Goal: Use online tool/utility: Utilize a website feature to perform a specific function

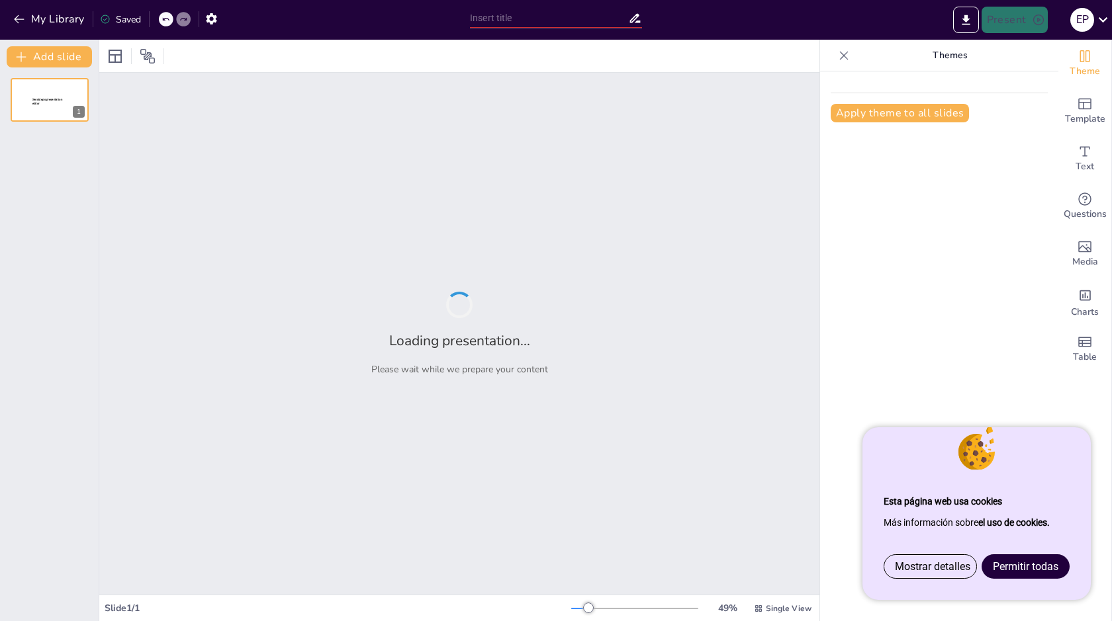
type input "El Legado [PERSON_NAME] de la Quadra: Un Viaje de Aprendizaje y Descubrimiento"
click at [1047, 565] on span "Permitir todas" at bounding box center [1026, 566] width 66 height 13
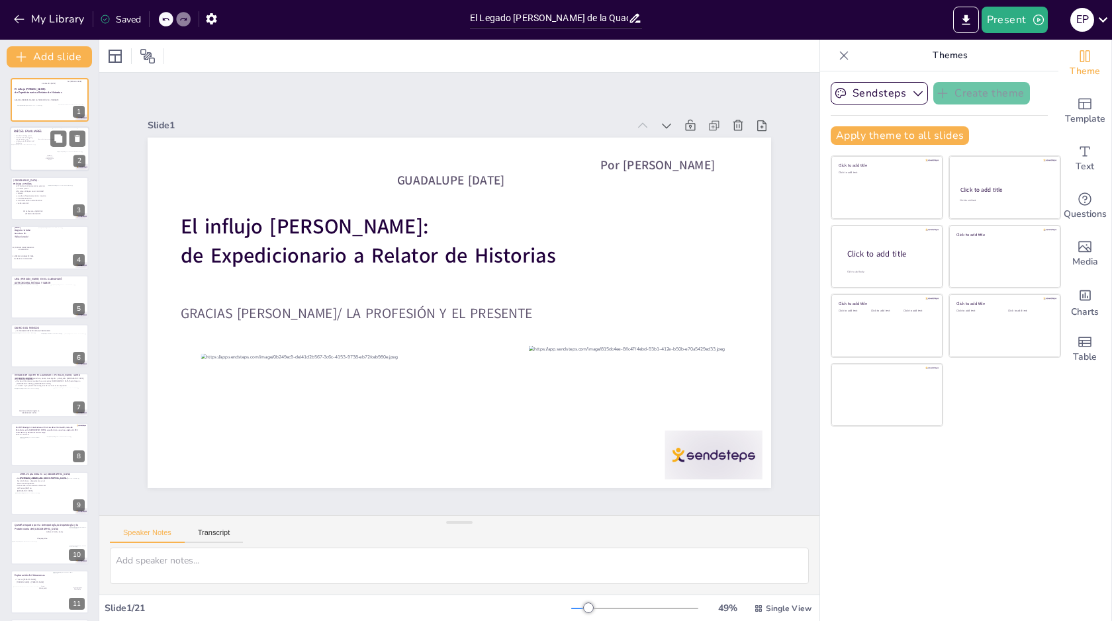
click at [29, 153] on div at bounding box center [27, 156] width 32 height 22
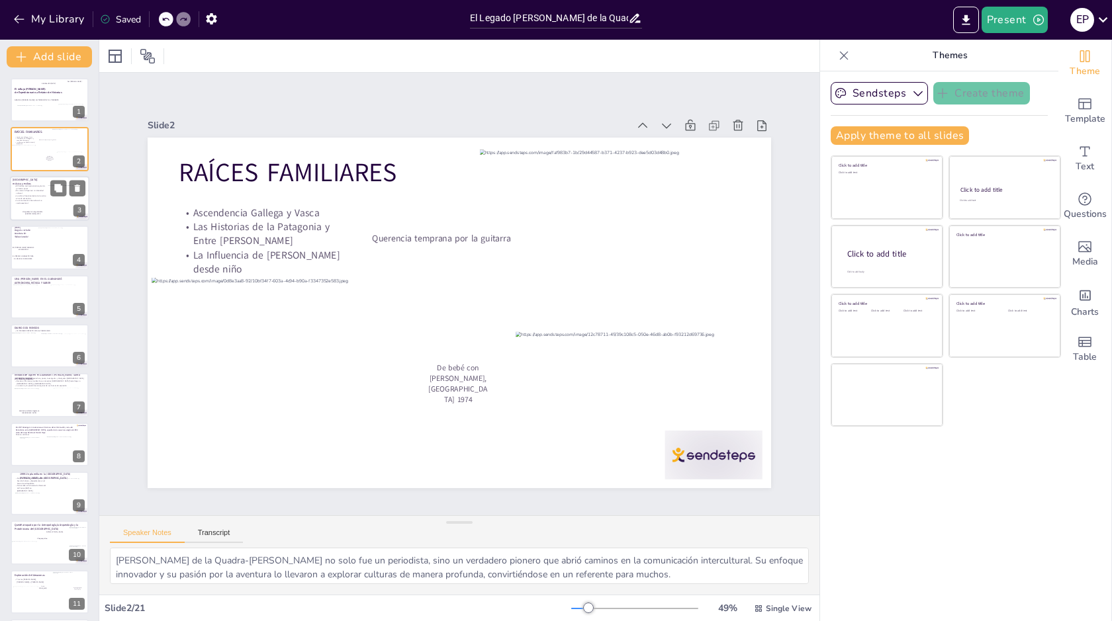
click at [39, 199] on p "La cultura hispanoamericana trasunta en cada encuentro." at bounding box center [30, 197] width 32 height 5
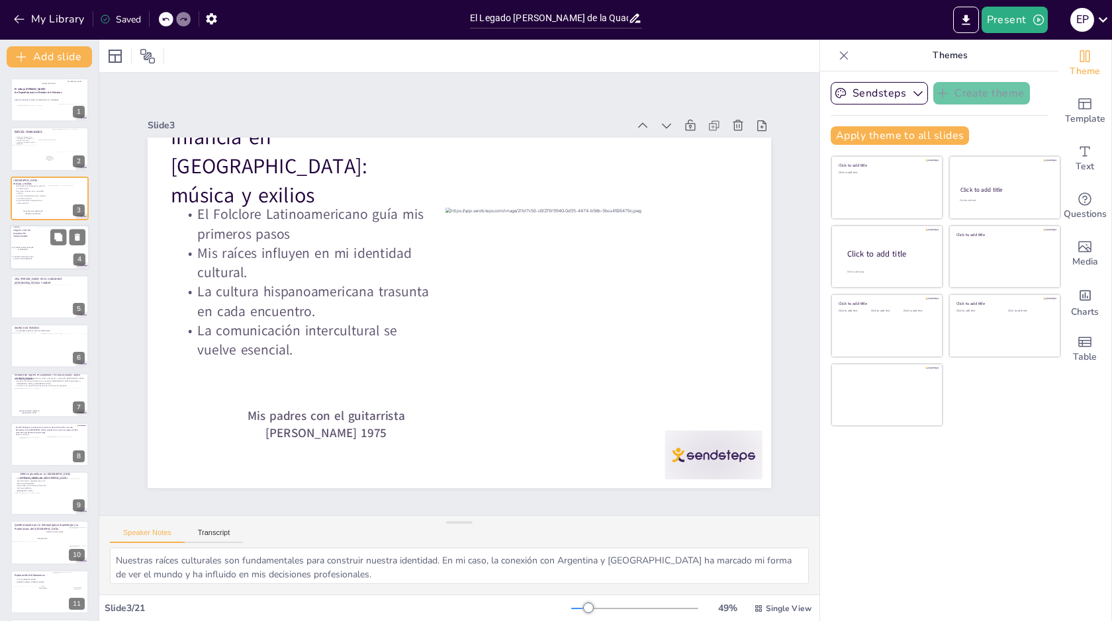
click at [39, 249] on div at bounding box center [65, 250] width 55 height 44
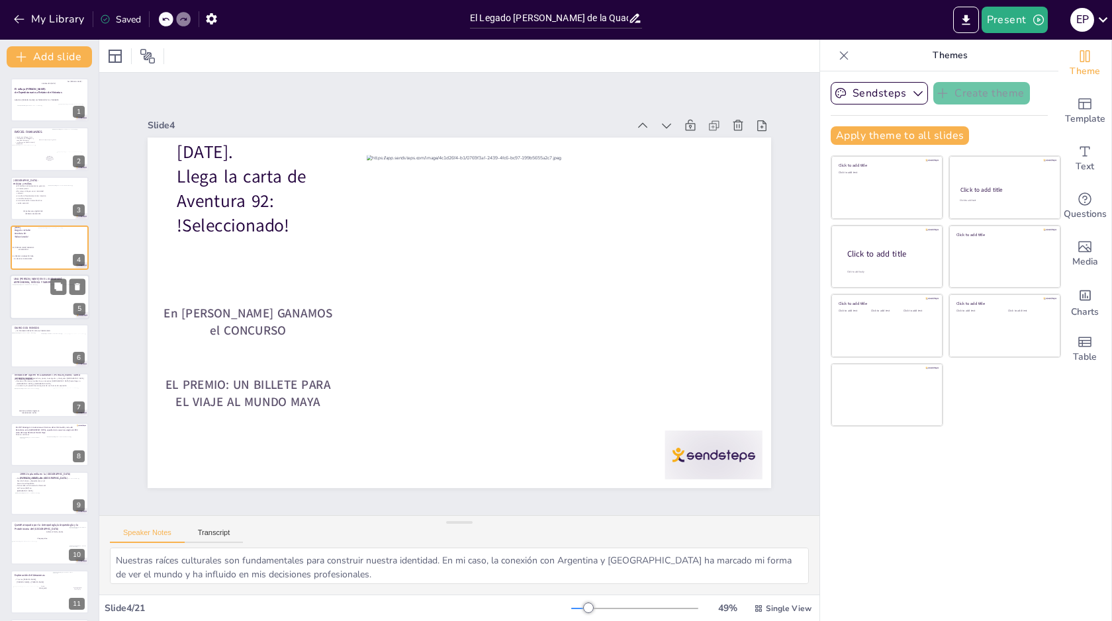
drag, startPoint x: 42, startPoint y: 295, endPoint x: 42, endPoint y: 304, distance: 8.6
click at [42, 295] on div at bounding box center [34, 301] width 44 height 34
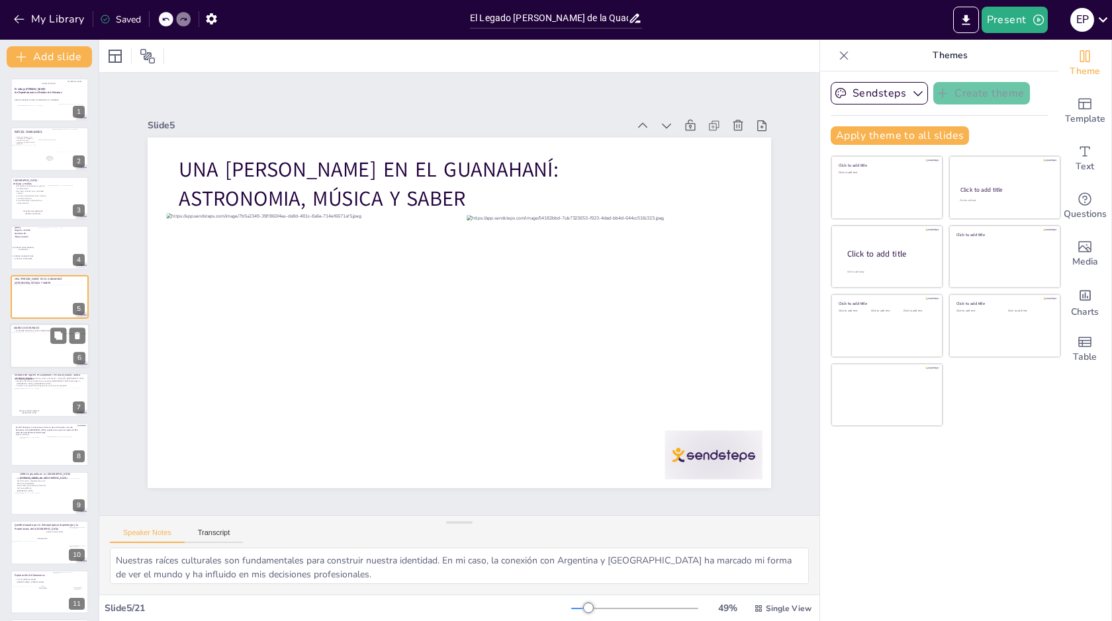
click at [42, 341] on div at bounding box center [52, 349] width 31 height 32
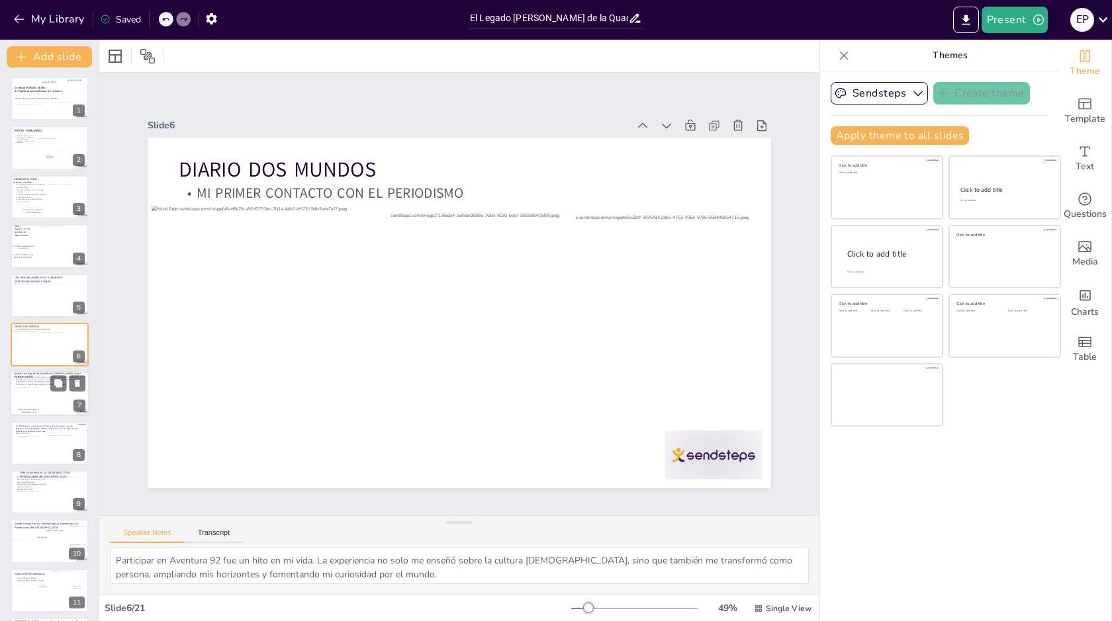
click at [34, 404] on div at bounding box center [30, 397] width 32 height 21
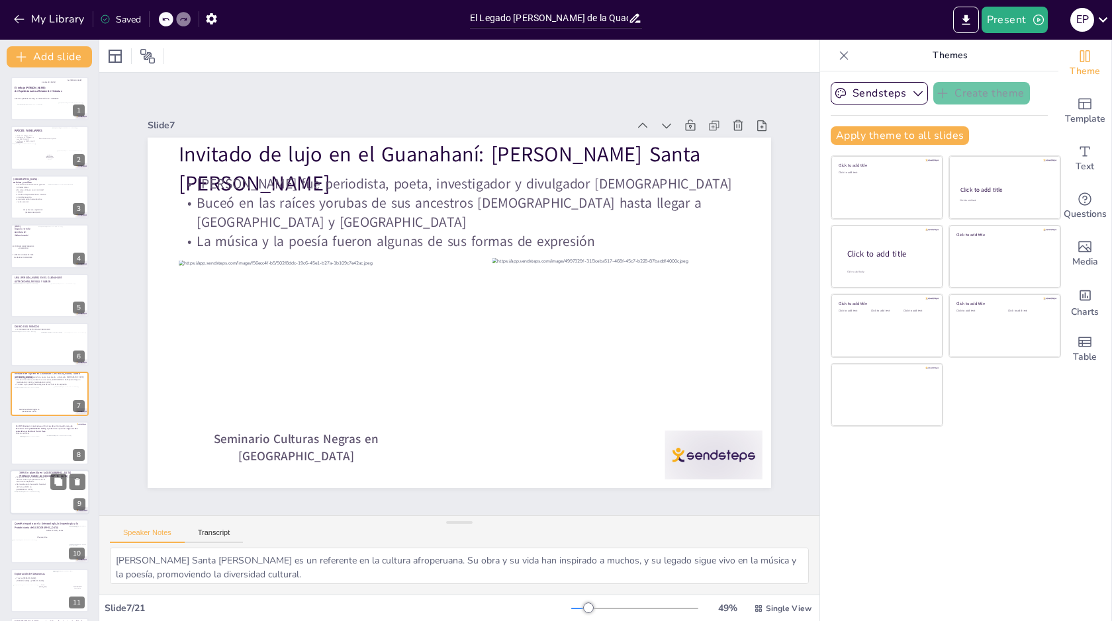
scroll to position [50, 0]
click at [40, 441] on div "Durante 6 meses me desempeñe en la Sección Cultura y Espectáculos en el Diario …" at bounding box center [30, 434] width 32 height 15
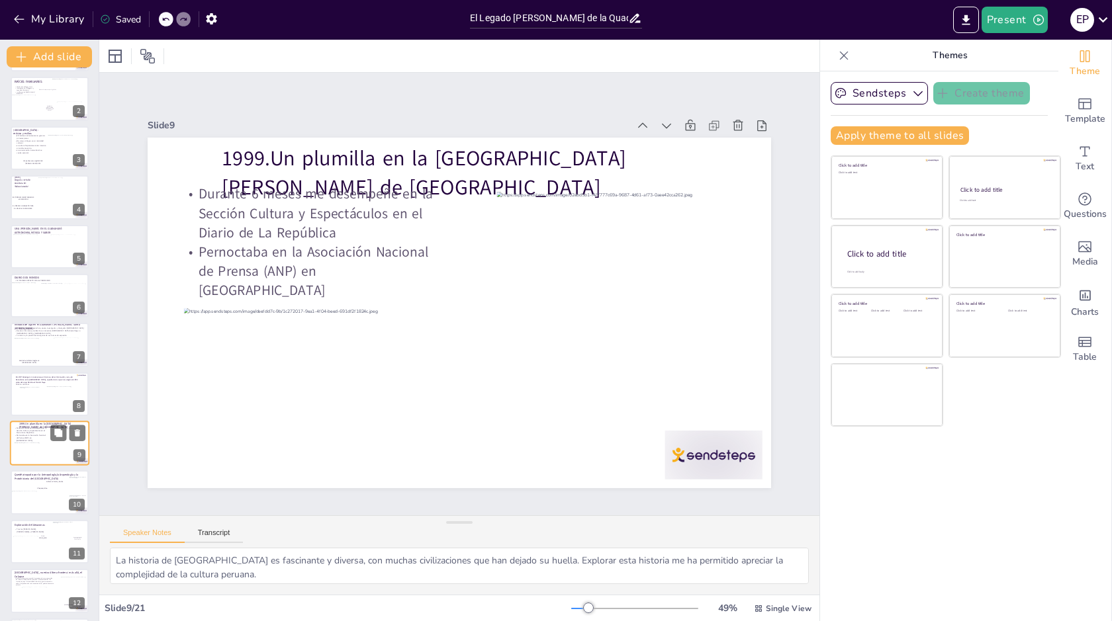
scroll to position [149, 0]
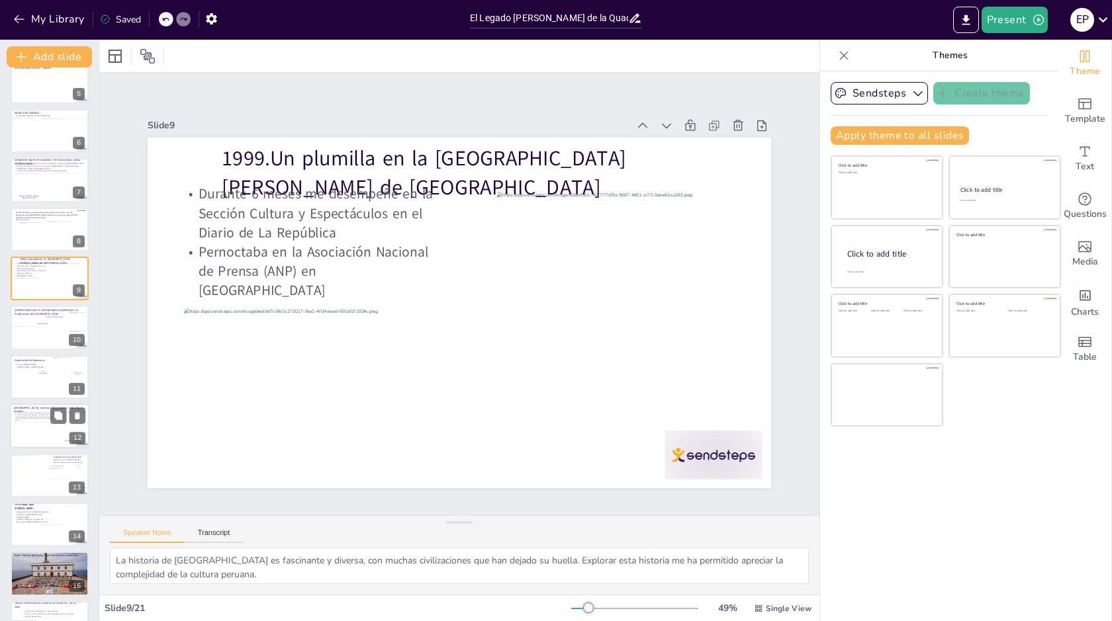
click at [34, 435] on div at bounding box center [36, 440] width 30 height 34
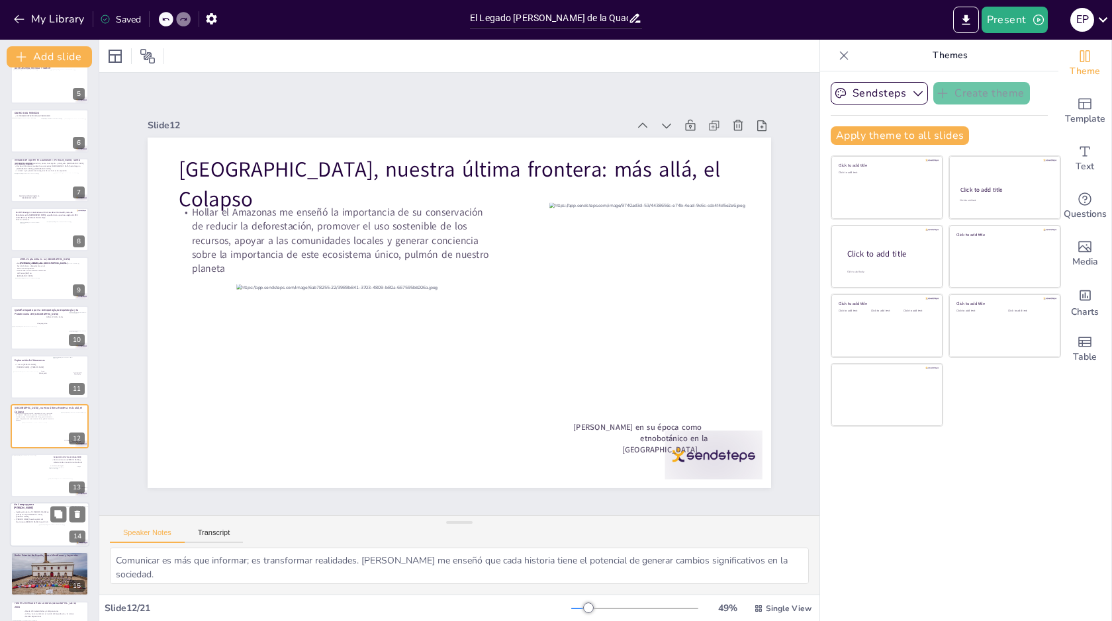
scroll to position [296, 0]
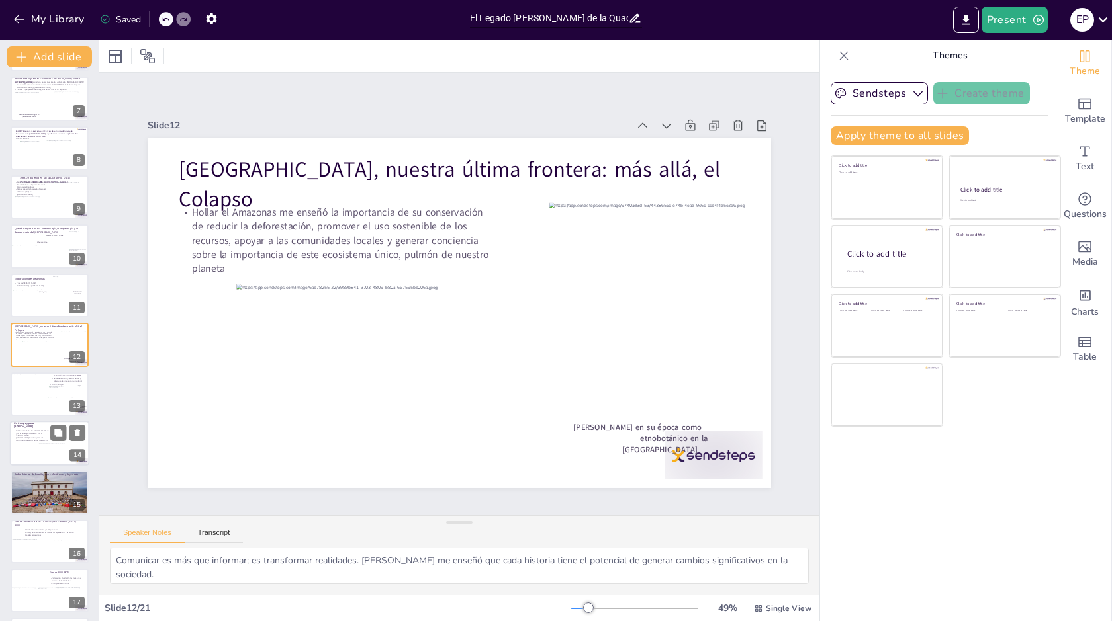
click at [33, 456] on div at bounding box center [25, 459] width 32 height 33
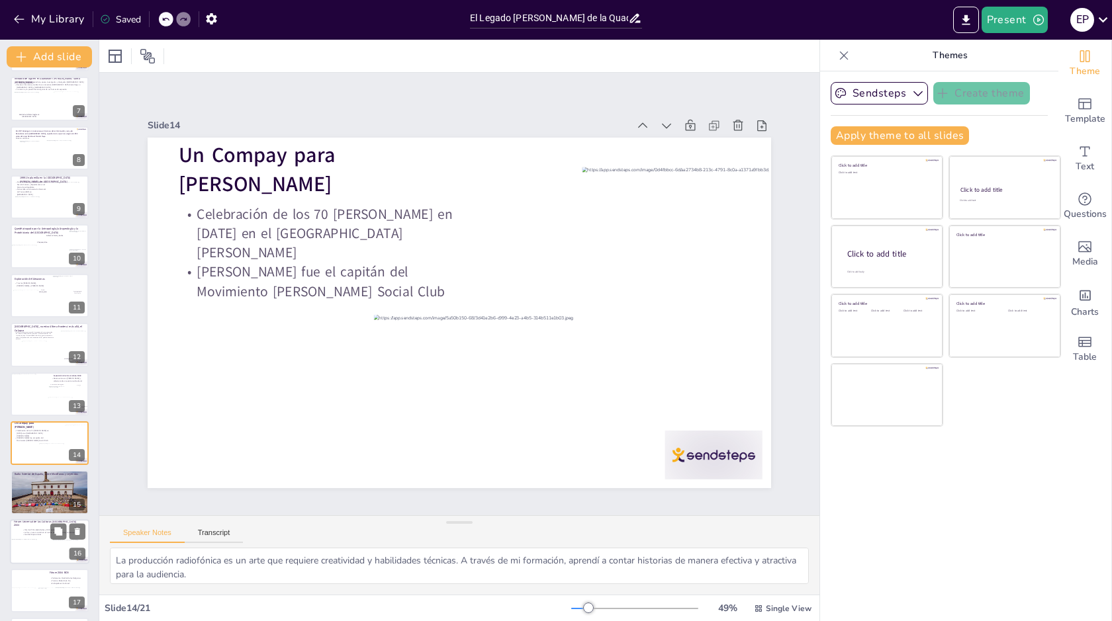
scroll to position [395, 0]
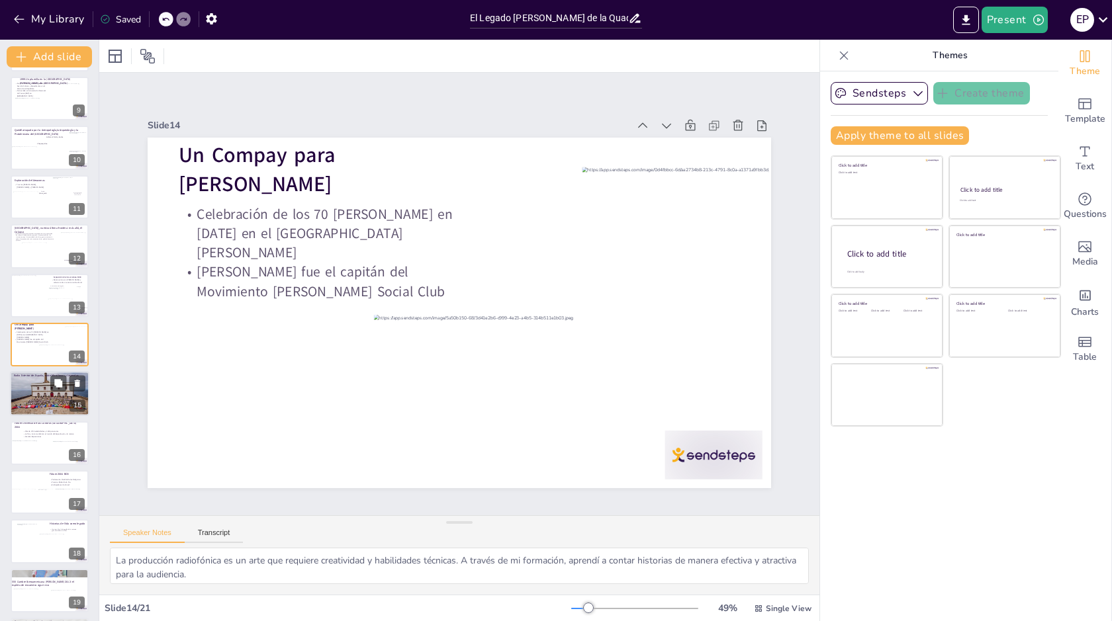
click at [36, 395] on div at bounding box center [49, 394] width 79 height 45
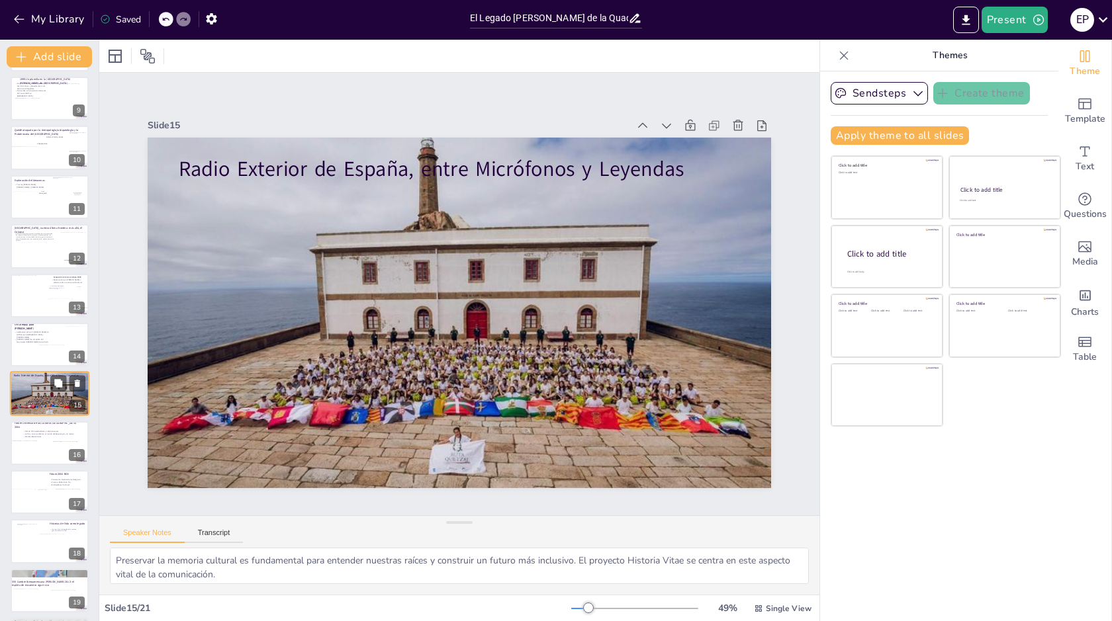
scroll to position [444, 0]
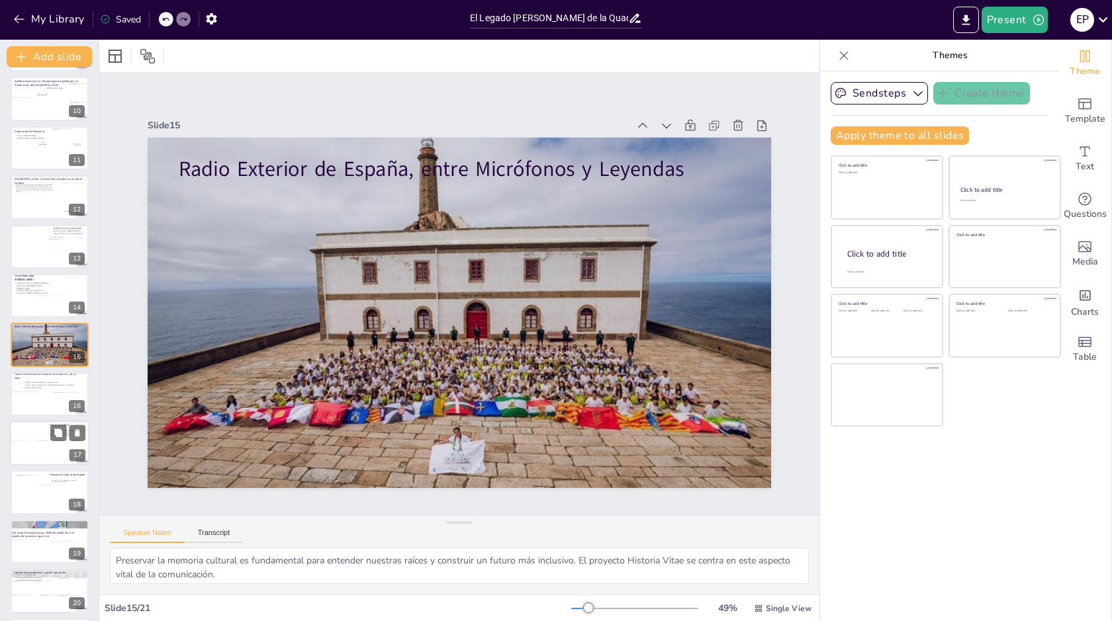
click at [21, 435] on div at bounding box center [24, 430] width 28 height 19
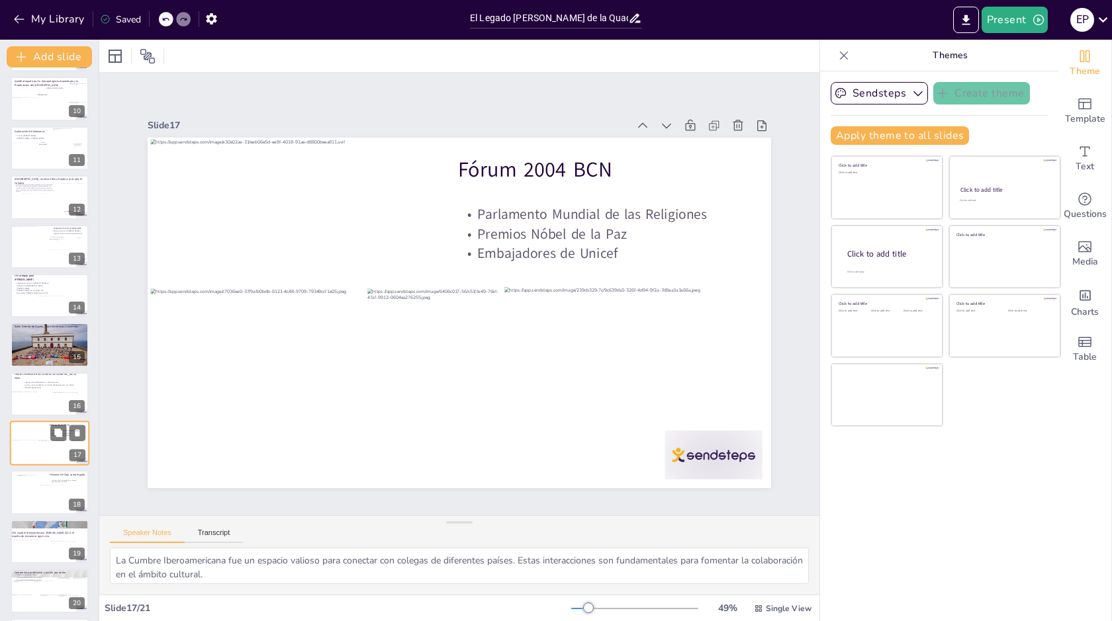
scroll to position [496, 0]
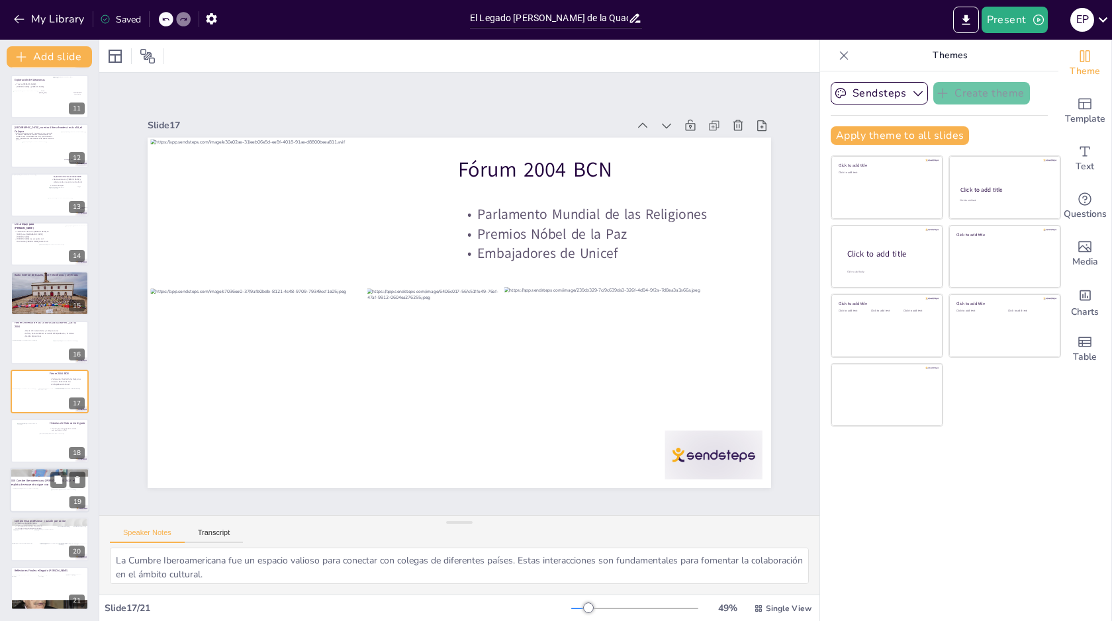
click at [34, 495] on div at bounding box center [26, 499] width 27 height 22
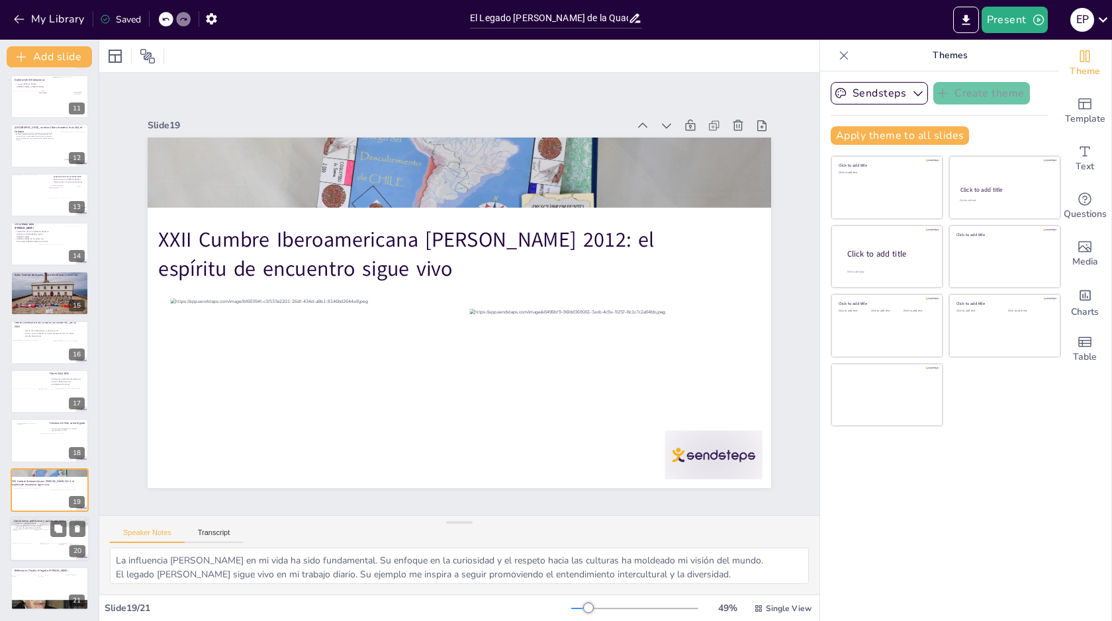
click at [38, 531] on div at bounding box center [45, 536] width 22 height 15
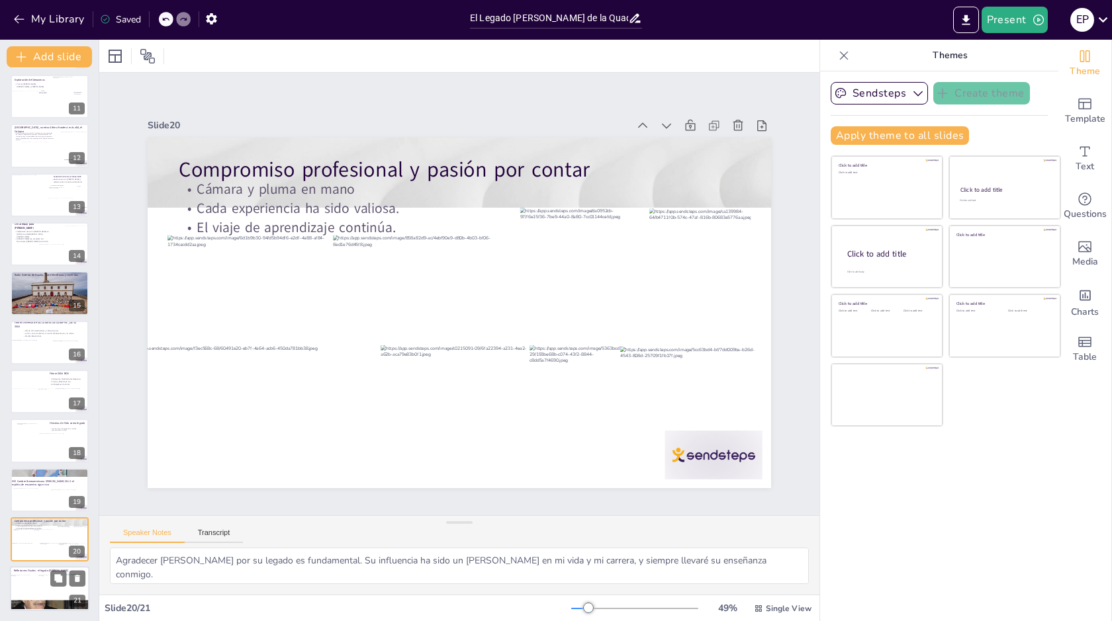
click at [37, 583] on div at bounding box center [49, 588] width 79 height 45
type textarea "La aventura implica un compromiso profundo con el conocimiento. Aprender sobre …"
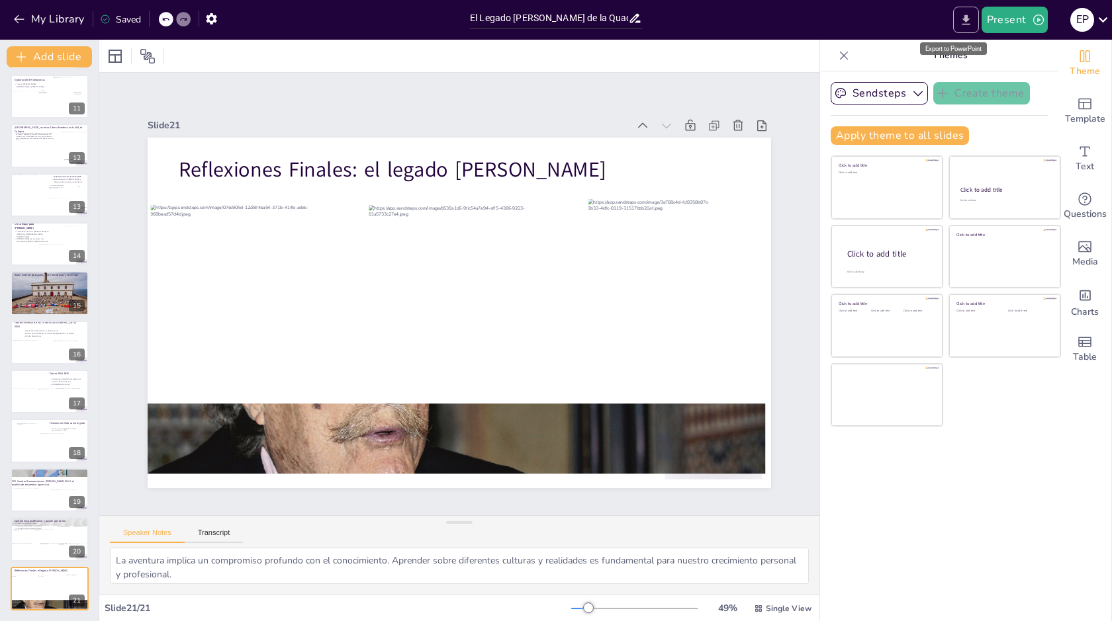
click at [971, 20] on icon "Export to PowerPoint" at bounding box center [966, 20] width 14 height 14
